Goal: Check status: Check status

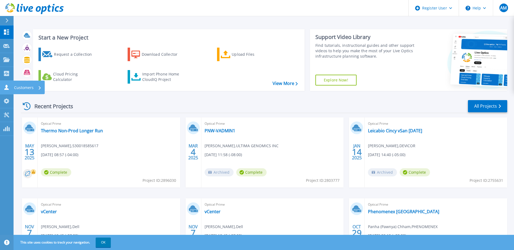
click at [14, 85] on p "Customers" at bounding box center [24, 88] width 20 height 14
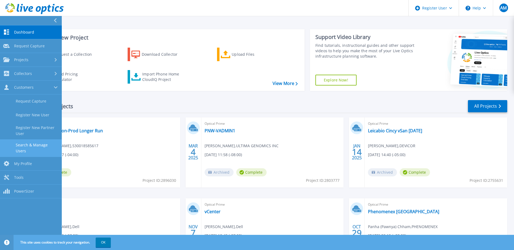
click at [32, 142] on link "Search & Manage Users" at bounding box center [31, 148] width 62 height 17
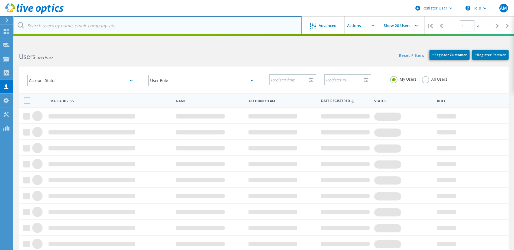
click at [55, 27] on input "text" at bounding box center [158, 25] width 288 height 19
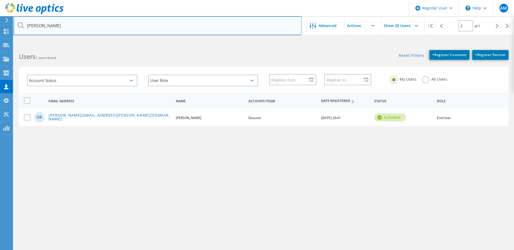
type input "Greg Brown"
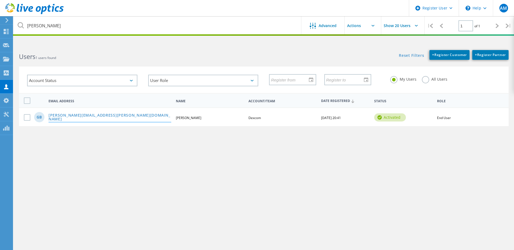
click at [67, 117] on link "greg.brown@dexcom.com" at bounding box center [110, 118] width 123 height 8
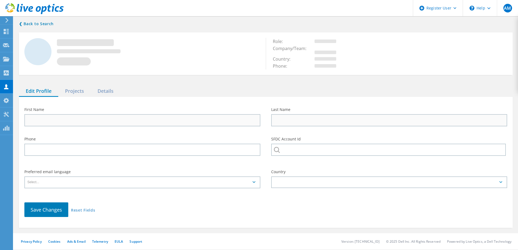
type input "Greg"
type input "Brown"
type input "Dexcom"
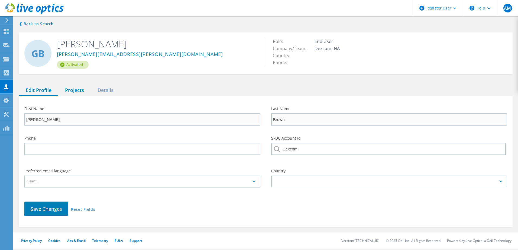
click at [77, 89] on div "Projects" at bounding box center [74, 90] width 33 height 11
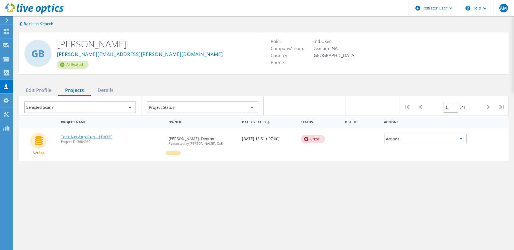
click at [77, 137] on link "Test NetApp Run - Oct 10 2025" at bounding box center [87, 137] width 52 height 4
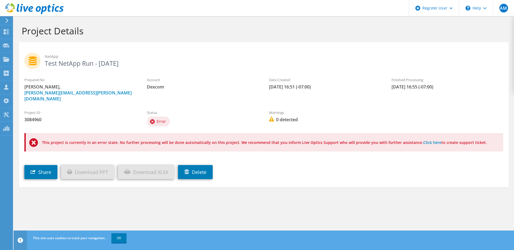
drag, startPoint x: 43, startPoint y: 136, endPoint x: 480, endPoint y: 153, distance: 437.8
click at [480, 153] on section "NetApp Test NetApp Run - Oct 10 2025 Prepared for Greg Brown, greg.brown@dexcom…" at bounding box center [264, 114] width 490 height 145
drag, startPoint x: 480, startPoint y: 153, endPoint x: 394, endPoint y: 163, distance: 86.8
click at [394, 163] on div "Share Download PPT Download XLSX Delete" at bounding box center [269, 169] width 501 height 28
